Goal: Task Accomplishment & Management: Use online tool/utility

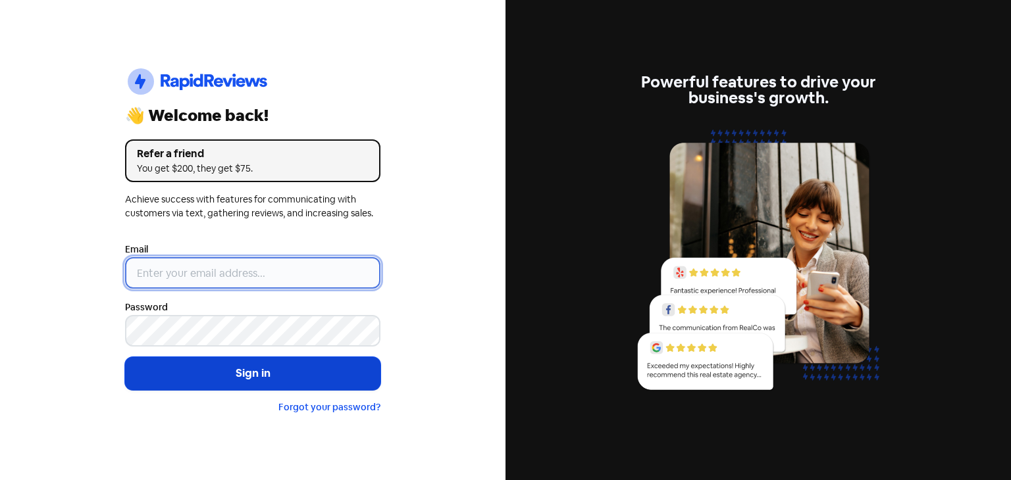
type input "[EMAIL_ADDRESS][DOMAIN_NAME]"
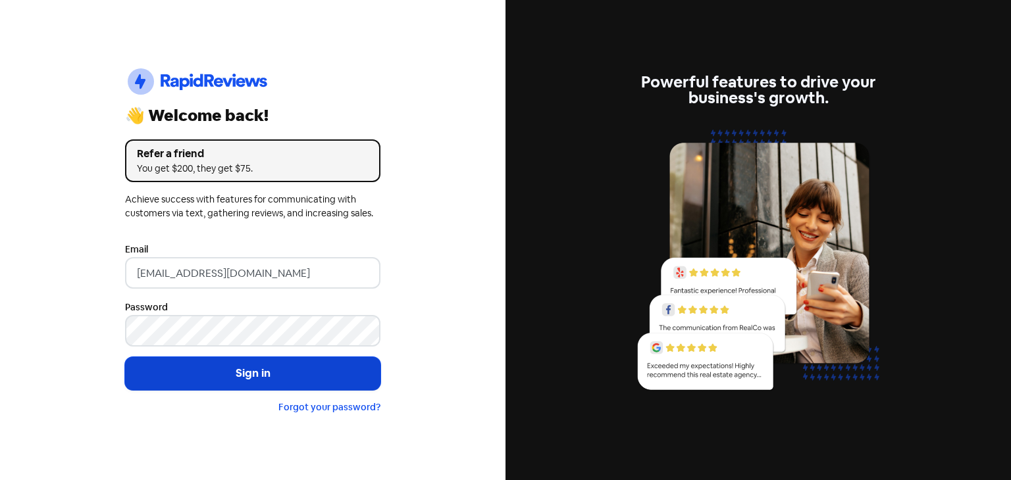
click at [205, 370] on button "Sign in" at bounding box center [252, 373] width 255 height 33
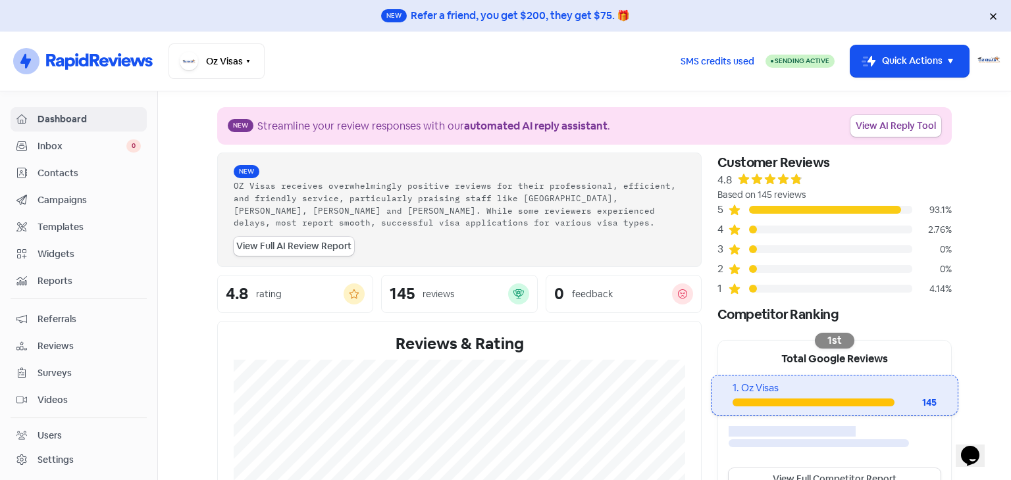
click at [70, 342] on span "Reviews" at bounding box center [89, 347] width 103 height 14
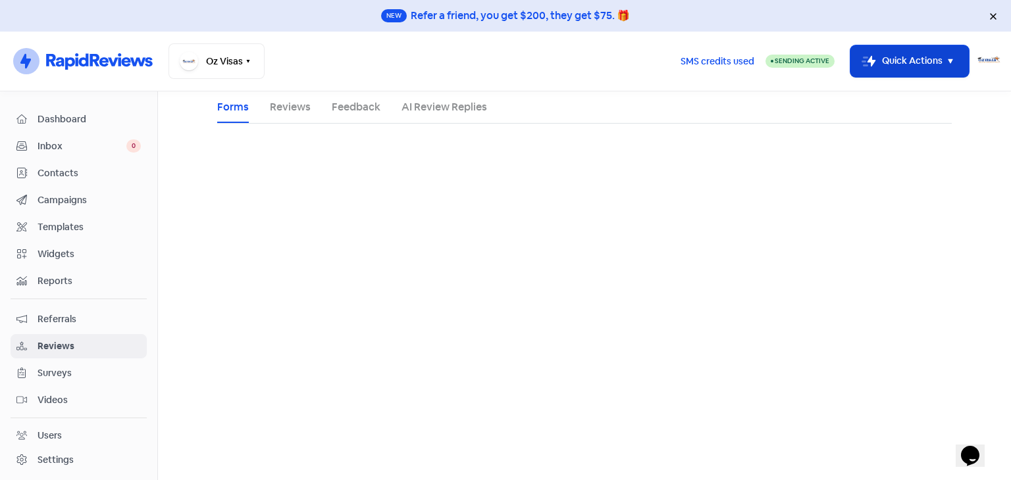
click at [921, 73] on button "Icon For Thunder-move Quick Actions" at bounding box center [909, 61] width 118 height 32
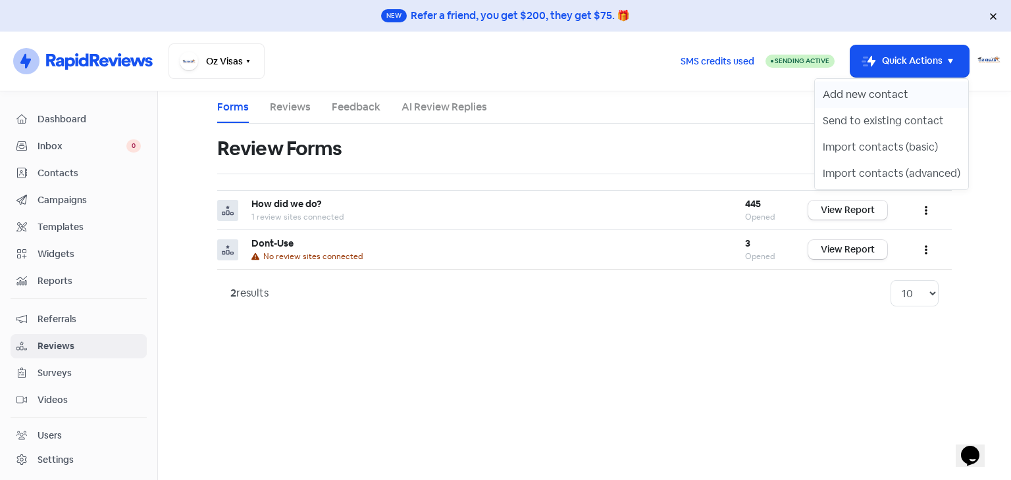
click at [888, 99] on button "Add new contact" at bounding box center [891, 95] width 153 height 26
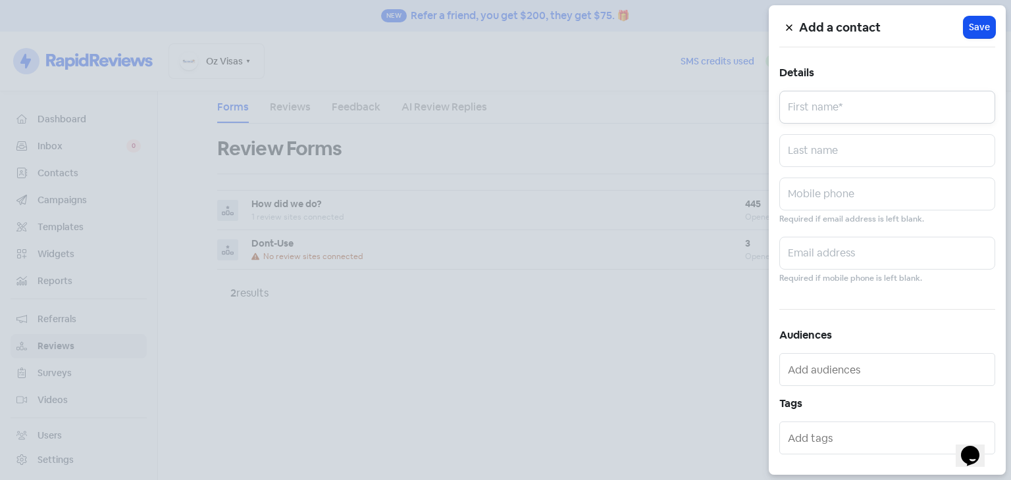
click at [804, 110] on input "text" at bounding box center [887, 107] width 216 height 33
type input "Hafeela"
click at [811, 238] on input "text" at bounding box center [887, 253] width 216 height 33
type input "hafeela.she@gmail.com"
click at [969, 30] on span "Save" at bounding box center [979, 27] width 21 height 14
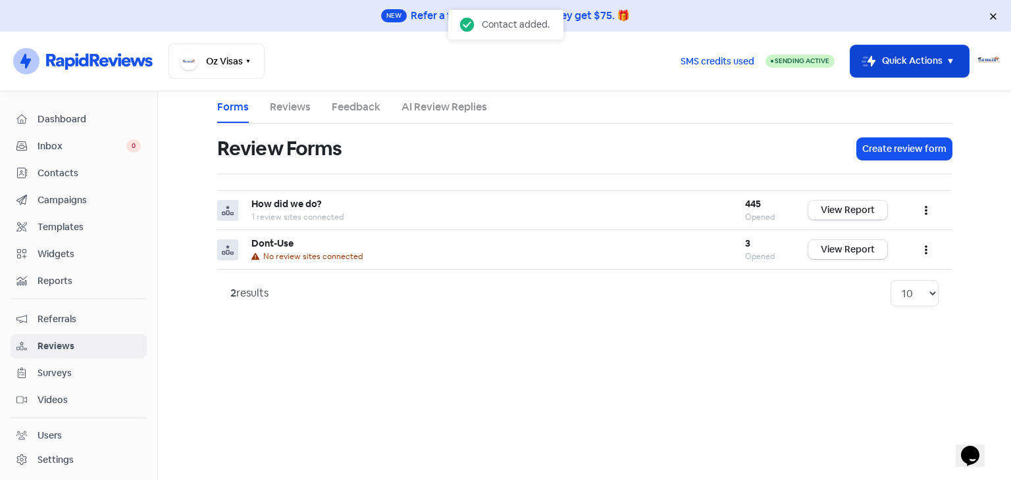
click at [911, 67] on button "Icon For Thunder-move Quick Actions" at bounding box center [909, 61] width 118 height 32
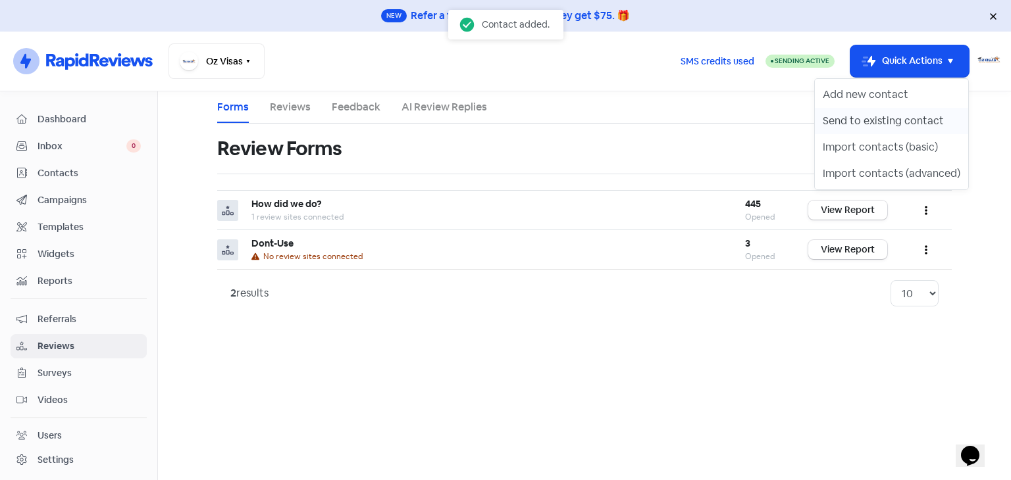
click at [887, 126] on button "Send to existing contact" at bounding box center [891, 121] width 153 height 26
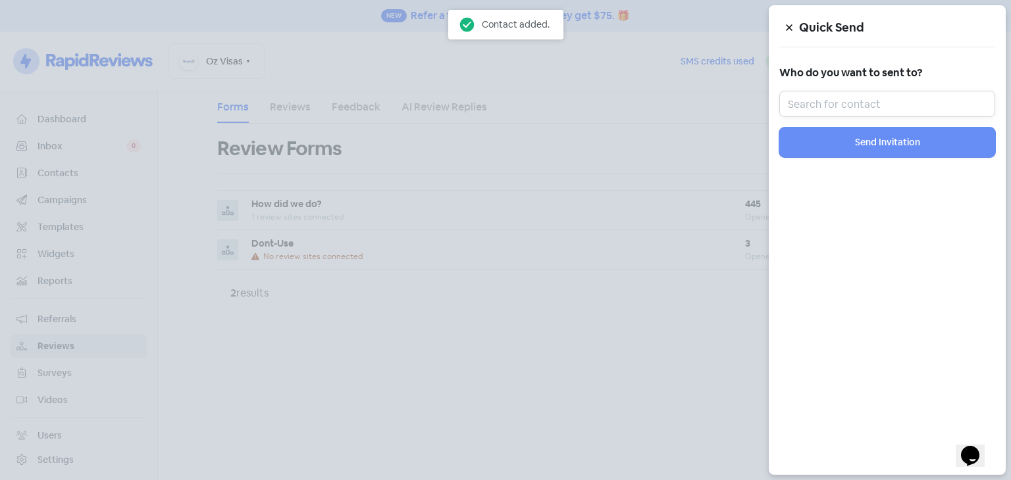
click at [842, 103] on input "text" at bounding box center [887, 104] width 216 height 26
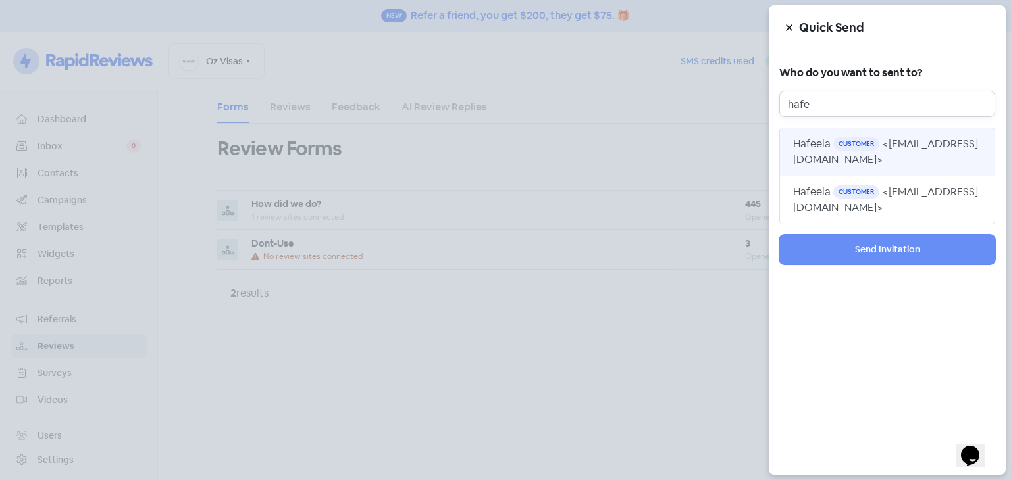
type input "hafe"
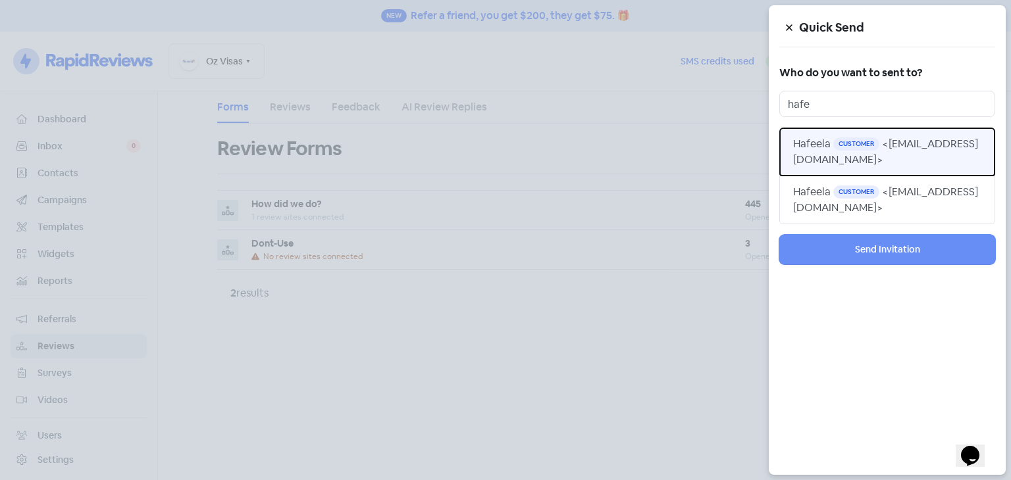
click at [852, 153] on span "<hafeela.she@gmail.com>" at bounding box center [885, 152] width 185 height 30
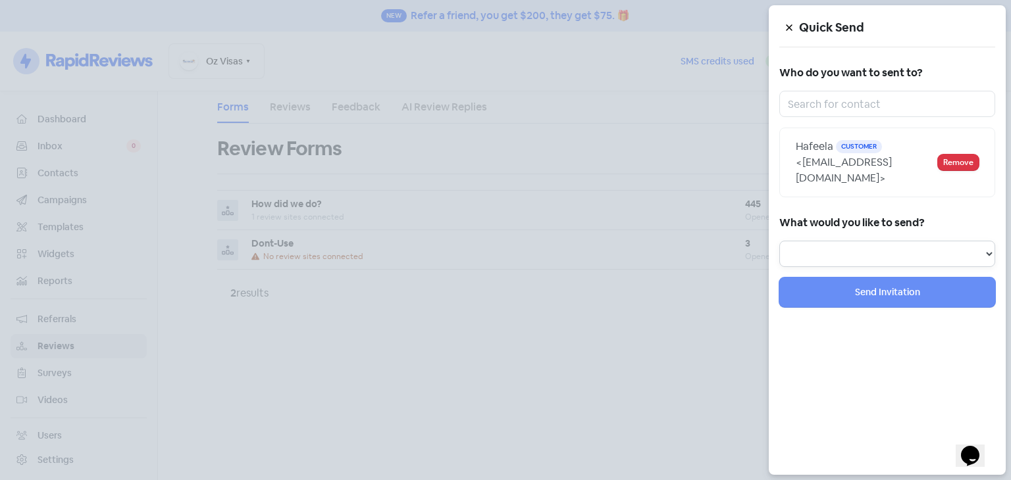
click at [852, 242] on select "Review Invitation Referral Invitation Survey Invitation Video Invitation" at bounding box center [887, 254] width 216 height 26
select select "review"
click at [779, 241] on select "Review Invitation Referral Invitation Survey Invitation Video Invitation" at bounding box center [887, 254] width 216 height 26
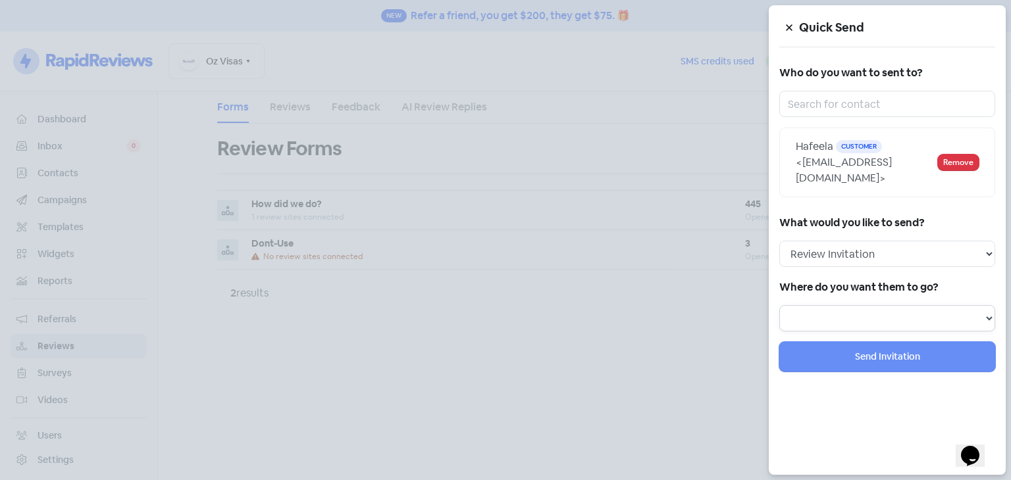
click at [858, 305] on select at bounding box center [887, 318] width 216 height 26
select select "441"
click at [779, 305] on select "Review form: Dont-Use Review form: How did we do?" at bounding box center [887, 318] width 216 height 26
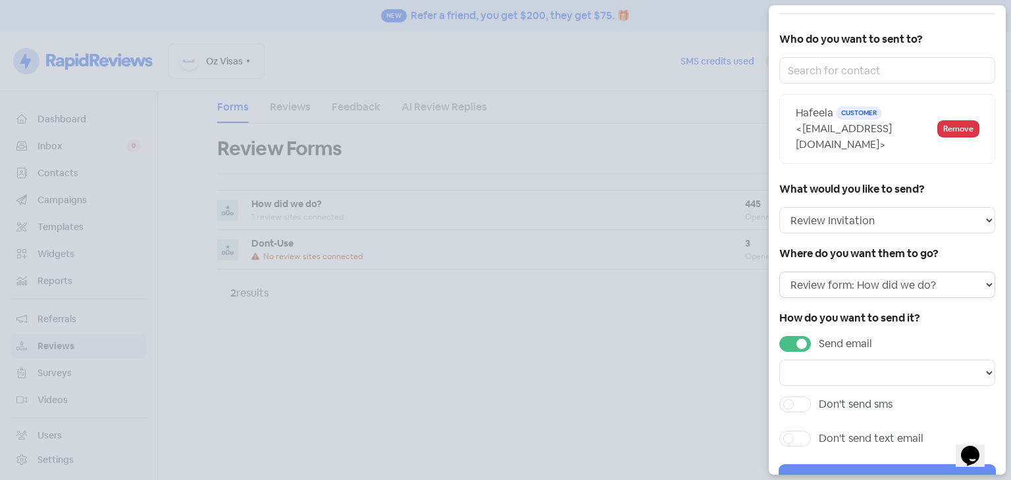
scroll to position [63, 0]
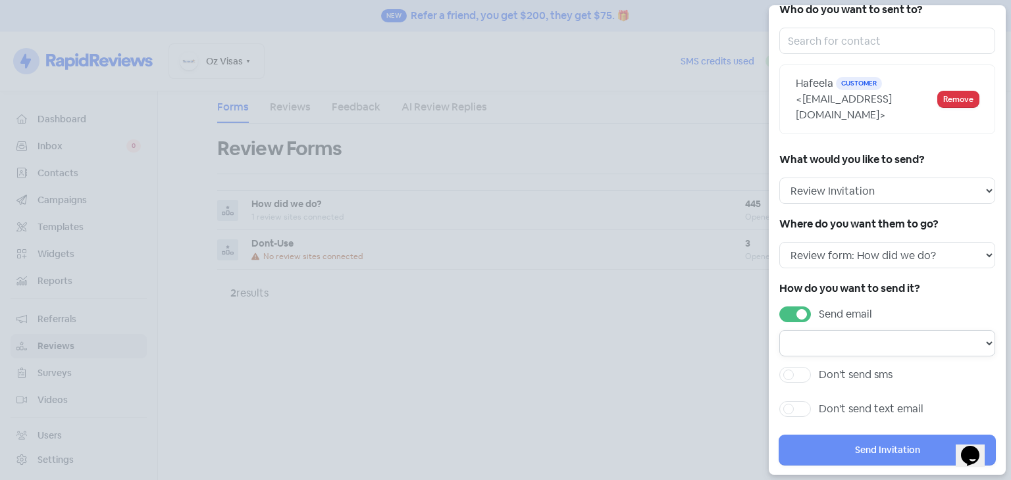
click at [865, 330] on select "Email template: First review email Email template: Second review email Email te…" at bounding box center [887, 343] width 216 height 26
select select "1441"
click at [779, 330] on select "Email template: First review email Email template: Second review email Email te…" at bounding box center [887, 343] width 216 height 26
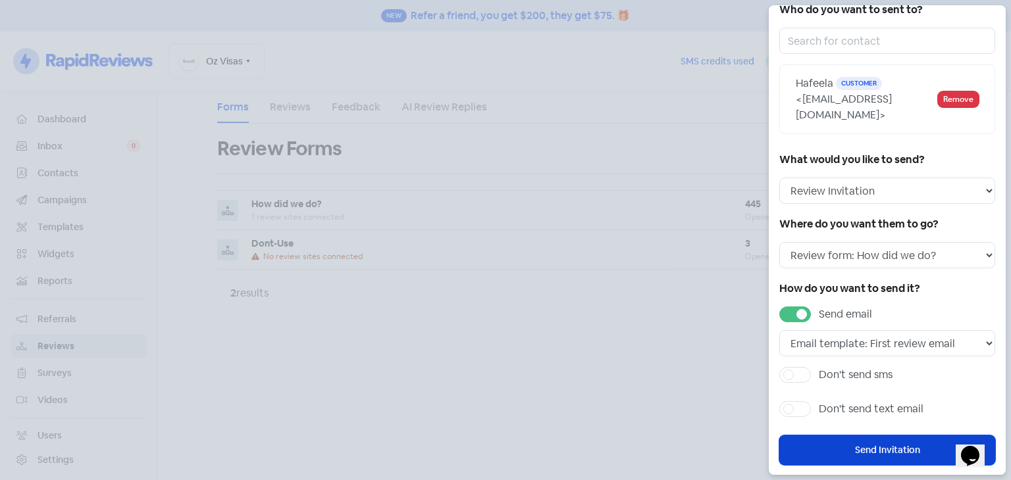
click at [862, 436] on button "Send Invitation" at bounding box center [887, 451] width 216 height 30
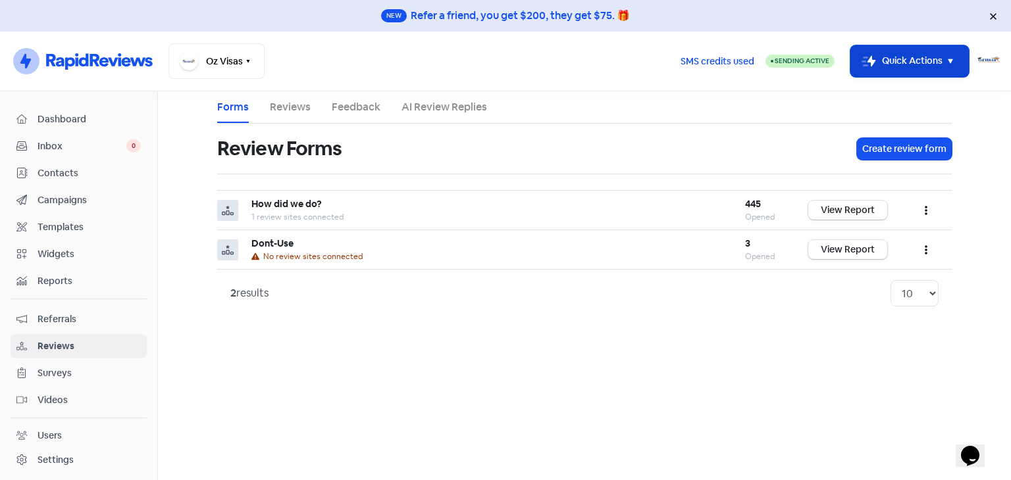
click at [898, 51] on button "Icon For Thunder-move Quick Actions" at bounding box center [909, 61] width 118 height 32
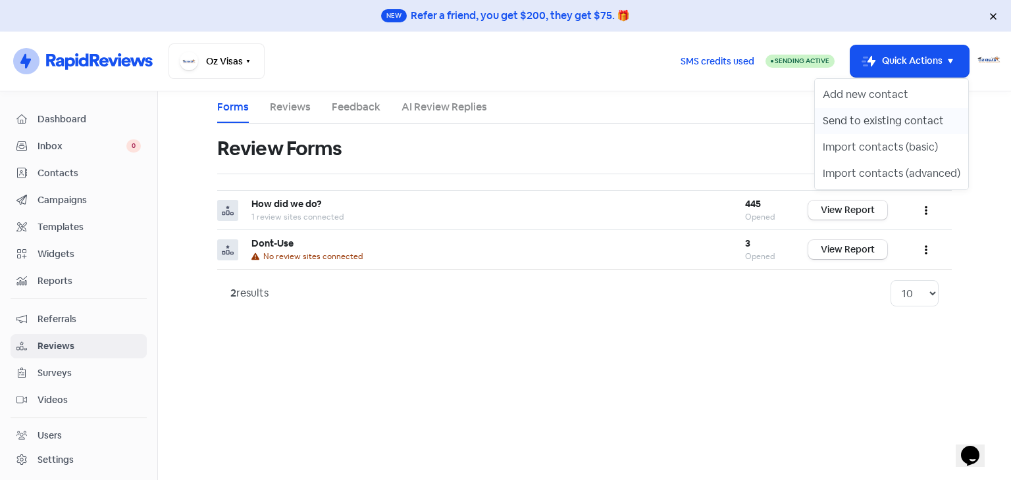
click at [883, 120] on button "Send to existing contact" at bounding box center [891, 121] width 153 height 26
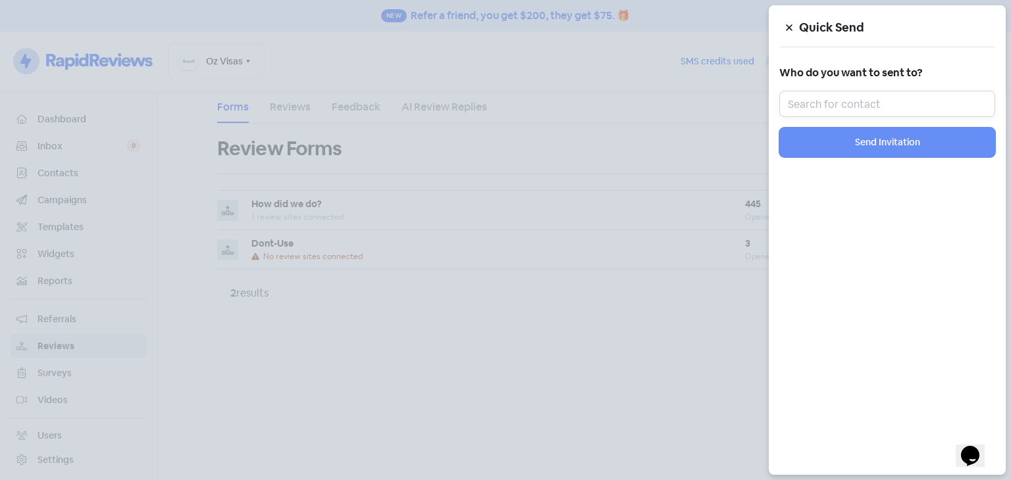
click at [863, 105] on input "text" at bounding box center [887, 104] width 216 height 26
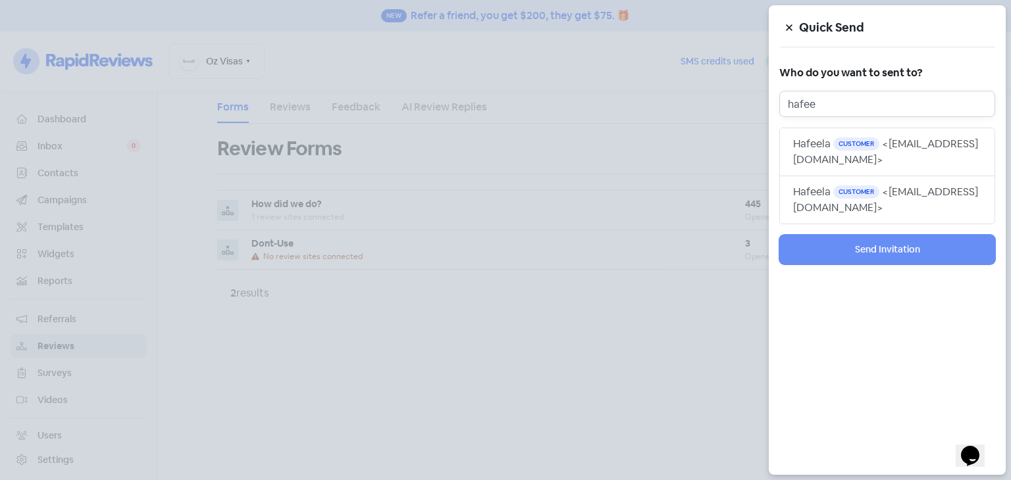
type input "hafee"
